Goal: Task Accomplishment & Management: Use online tool/utility

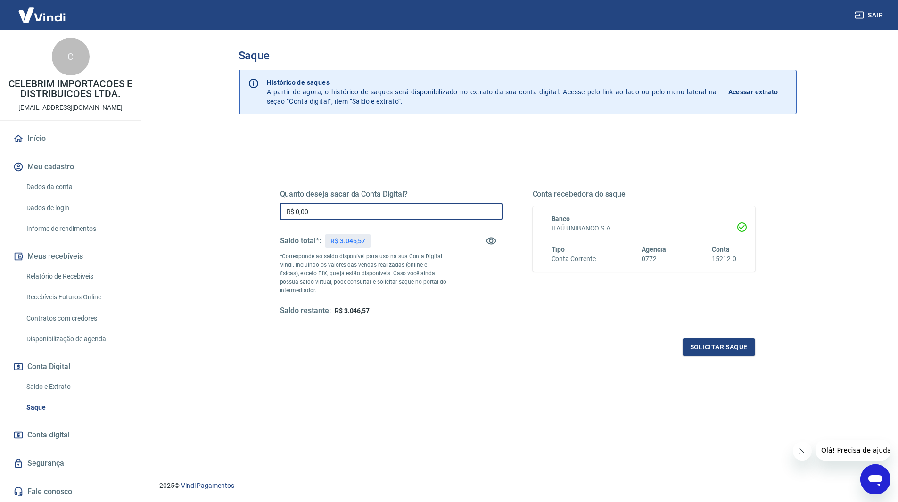
click at [415, 214] on input "R$ 0,00" at bounding box center [391, 211] width 223 height 17
type input "R$ 3.046,57"
click at [728, 351] on button "Solicitar saque" at bounding box center [719, 347] width 73 height 17
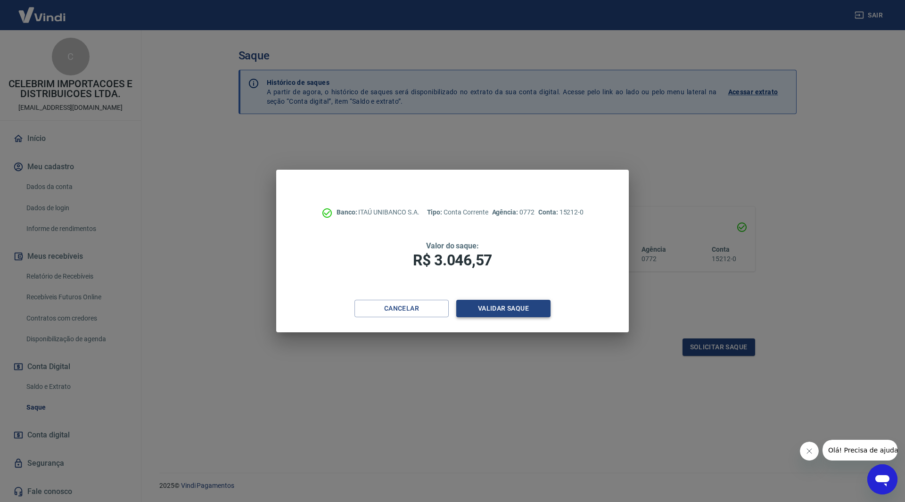
click at [507, 314] on button "Validar saque" at bounding box center [504, 308] width 94 height 17
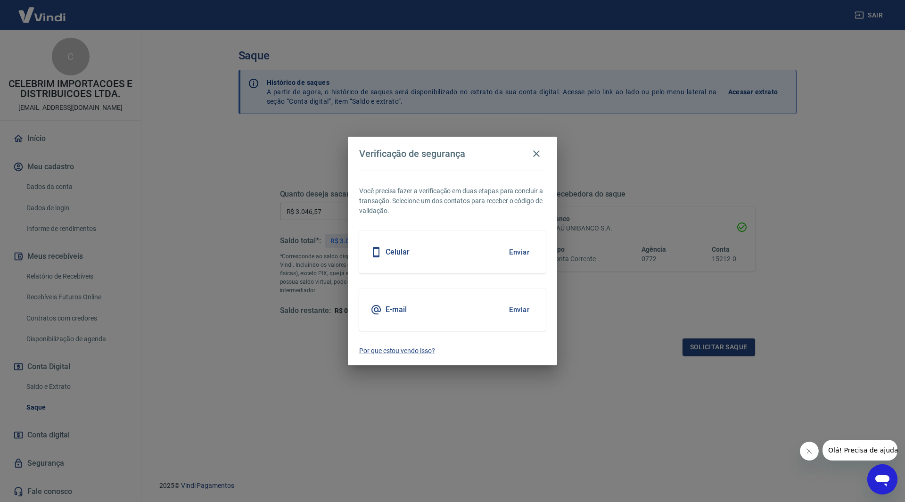
click at [514, 311] on button "Enviar" at bounding box center [519, 310] width 31 height 20
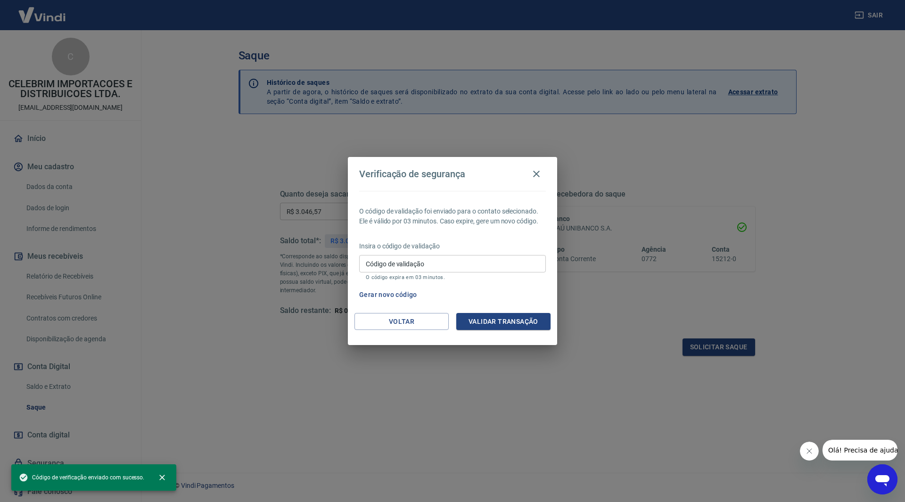
click at [818, 270] on div "Verificação de segurança O código de validação foi enviado para o contato selec…" at bounding box center [452, 251] width 905 height 502
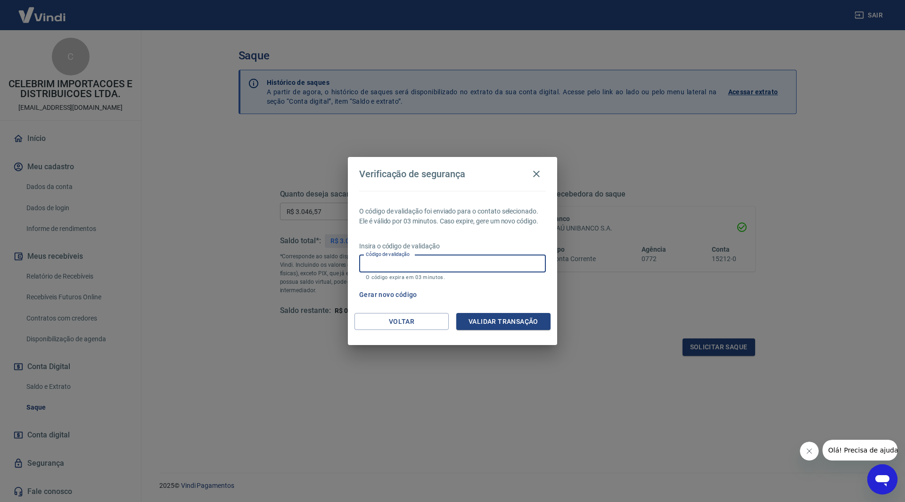
paste input "869442"
type input "869442"
click at [487, 322] on button "Validar transação" at bounding box center [504, 321] width 94 height 17
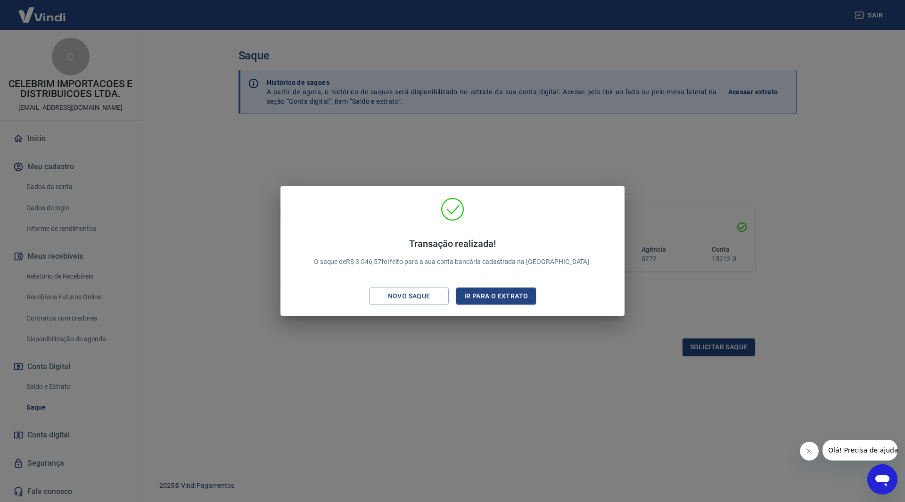
click at [497, 391] on div "Transação realizada! O saque de R$ 3.046,57 foi feito para a sua conta bancária…" at bounding box center [452, 251] width 905 height 502
